Goal: Find specific page/section: Find specific page/section

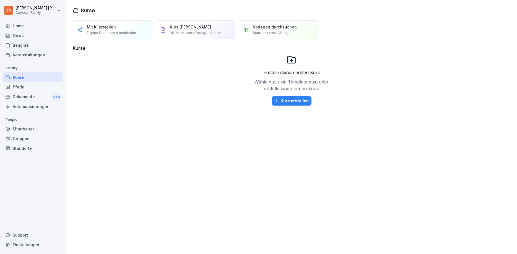
click at [23, 46] on div "Berichte" at bounding box center [33, 45] width 60 height 10
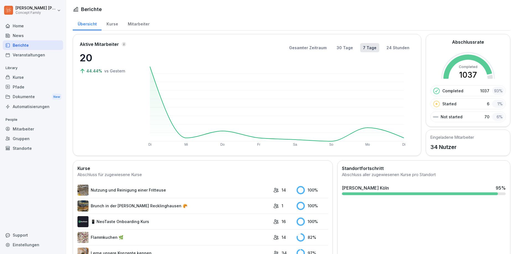
click at [133, 25] on div "Mitarbeiter" at bounding box center [139, 23] width 32 height 14
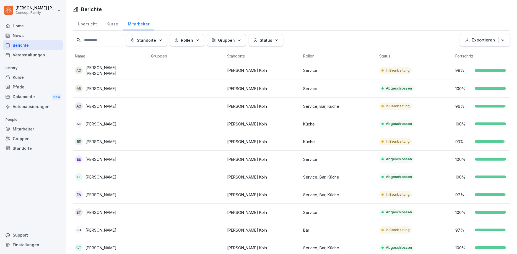
click at [21, 46] on div "Berichte" at bounding box center [33, 45] width 60 height 10
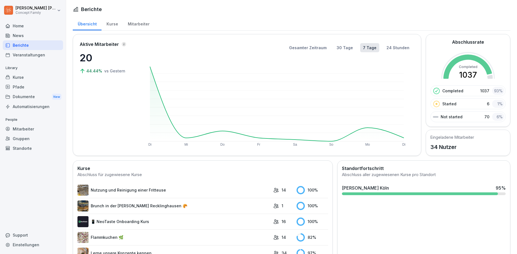
click at [135, 24] on div "Mitarbeiter" at bounding box center [139, 23] width 32 height 14
